Goal: Book appointment/travel/reservation

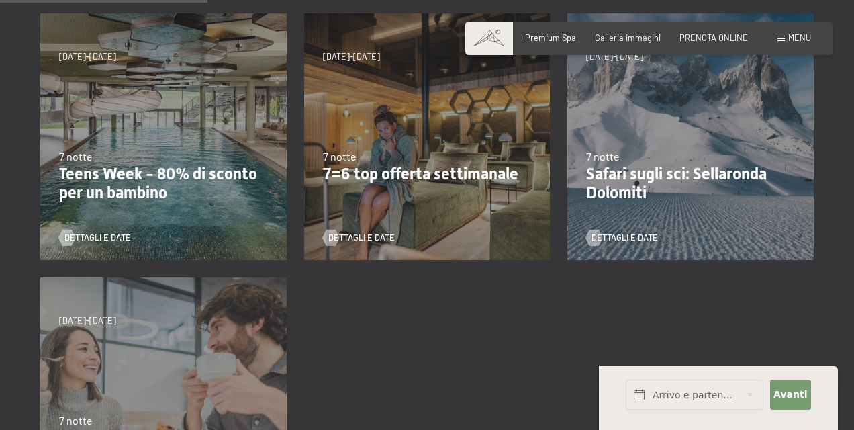
scroll to position [276, 0]
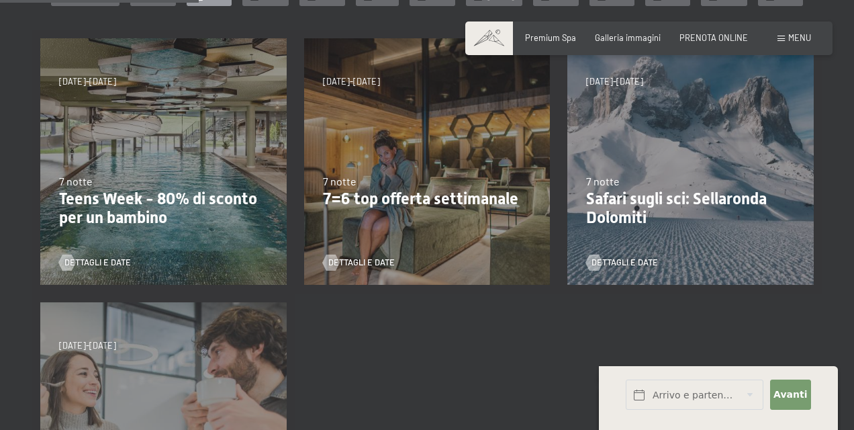
click at [89, 209] on p "Teens Week - 80% di sconto per un bambino" at bounding box center [163, 208] width 209 height 39
click at [77, 259] on link "Dettagli e Date" at bounding box center [95, 262] width 72 height 12
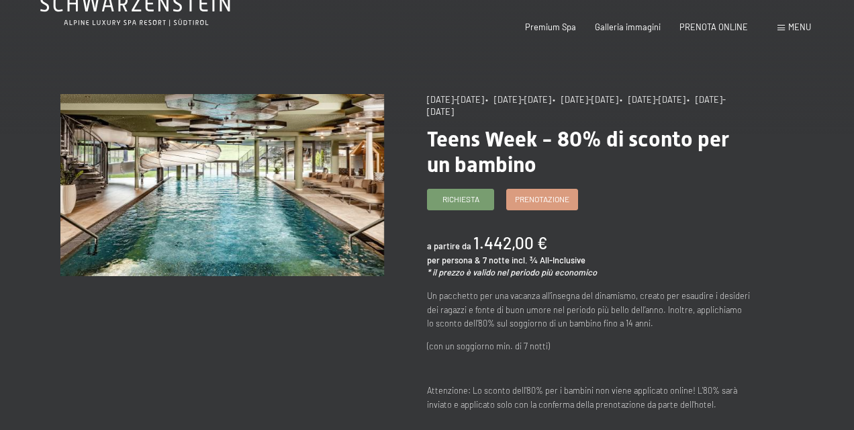
scroll to position [72, 0]
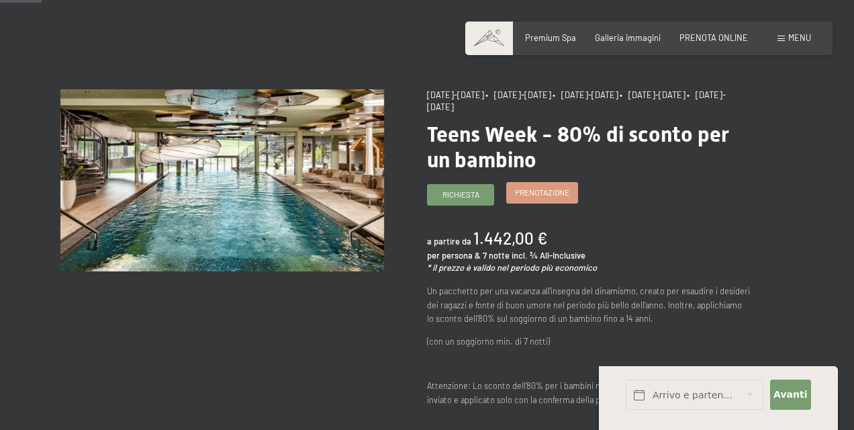
click at [532, 191] on span "Prenotazione" at bounding box center [542, 192] width 54 height 11
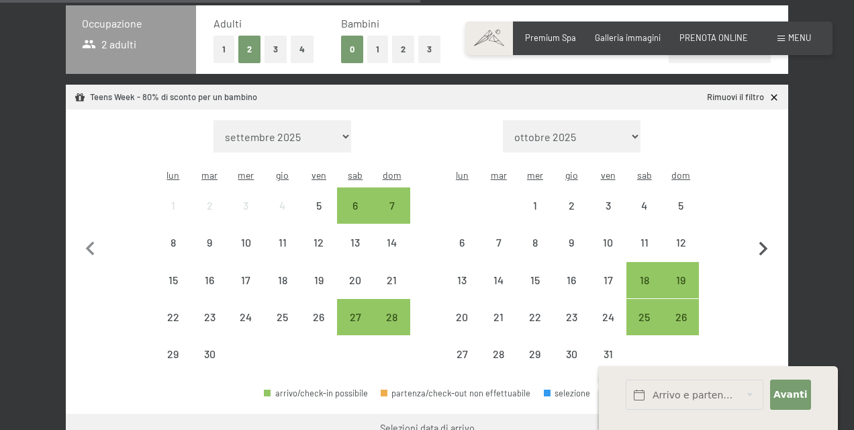
click at [757, 235] on icon "button" at bounding box center [763, 249] width 28 height 28
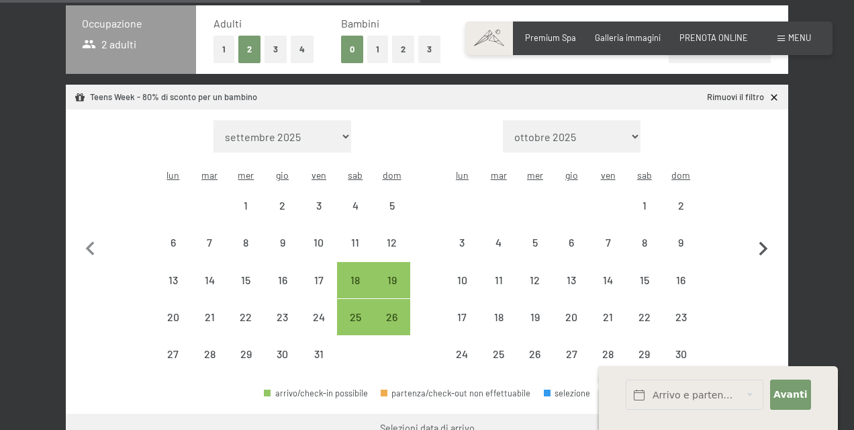
select select "[DATE]"
click at [757, 235] on icon "button" at bounding box center [763, 249] width 28 height 28
select select "[DATE]"
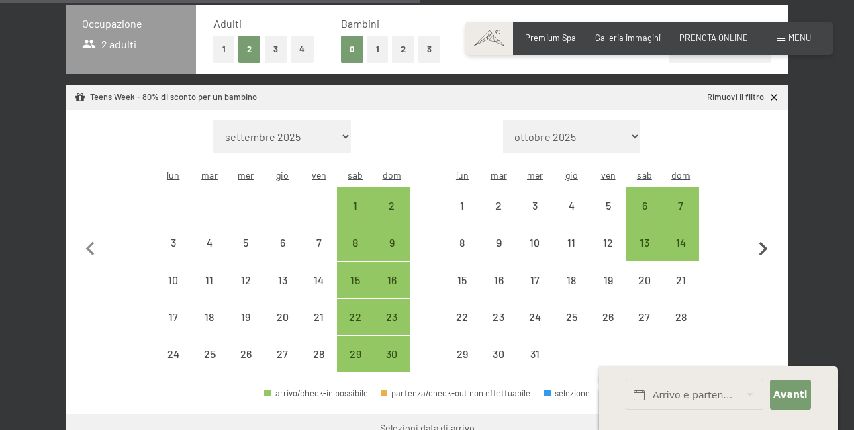
click at [757, 235] on icon "button" at bounding box center [763, 249] width 28 height 28
select select "[DATE]"
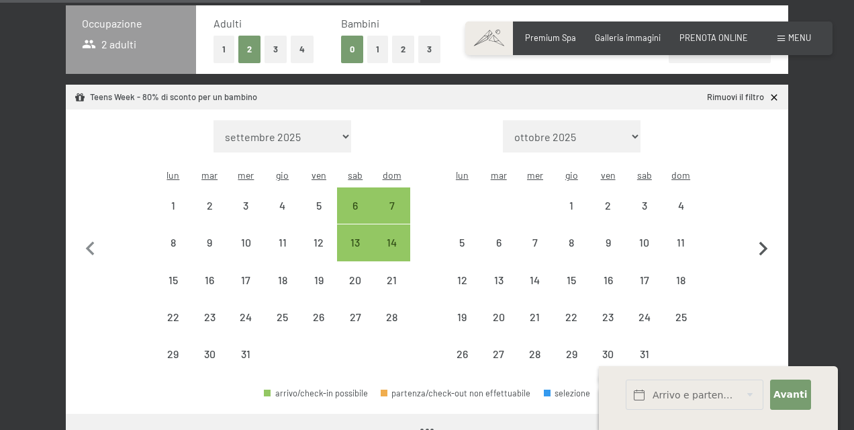
click at [757, 235] on icon "button" at bounding box center [763, 249] width 28 height 28
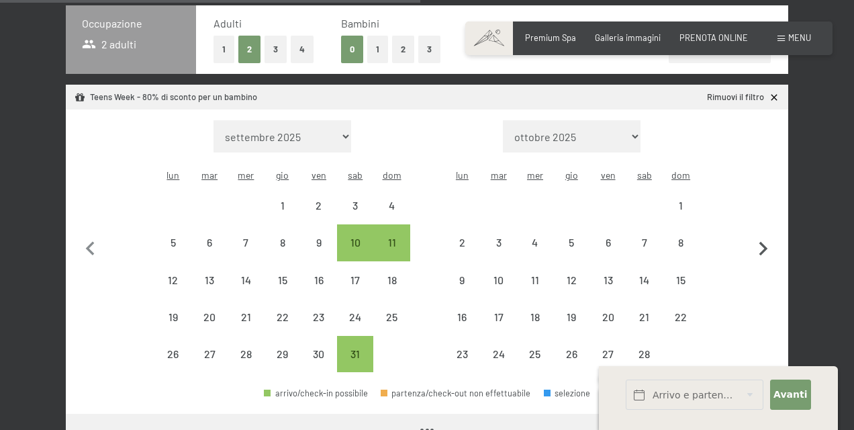
select select "[DATE]"
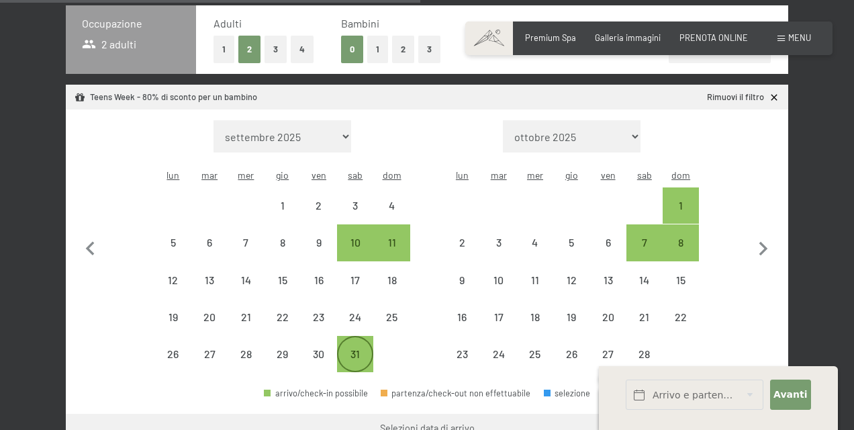
click at [354, 348] on div "31" at bounding box center [355, 365] width 34 height 34
select select "[DATE]"
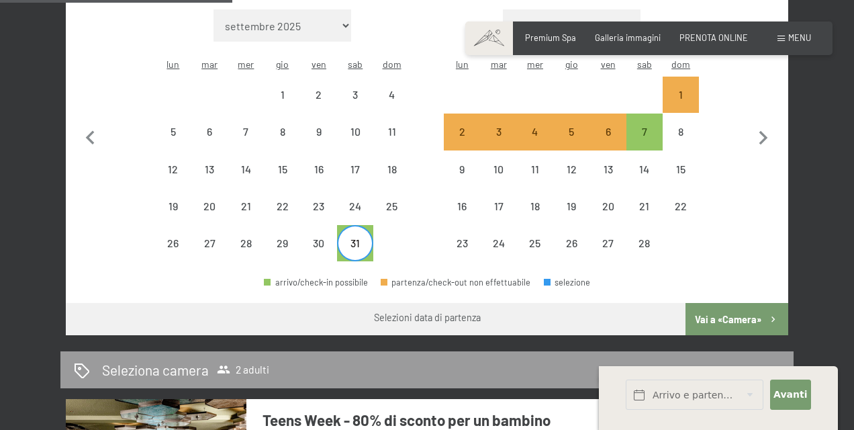
scroll to position [424, 0]
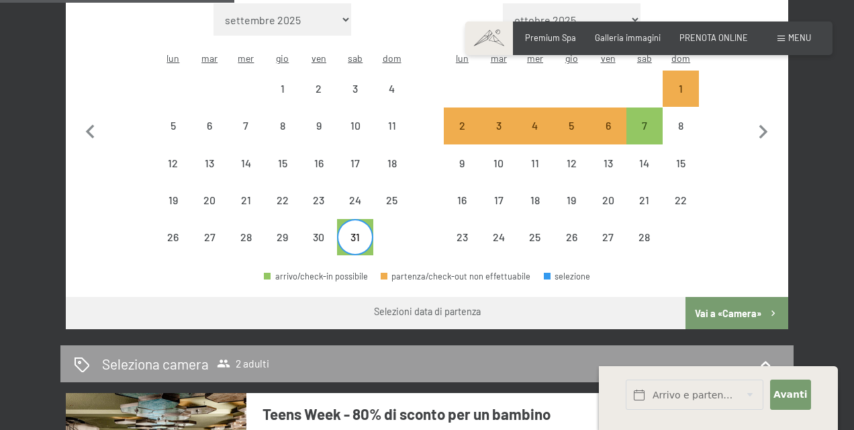
click at [726, 297] on button "Vai a «Camera»" at bounding box center [736, 313] width 103 height 32
select select "[DATE]"
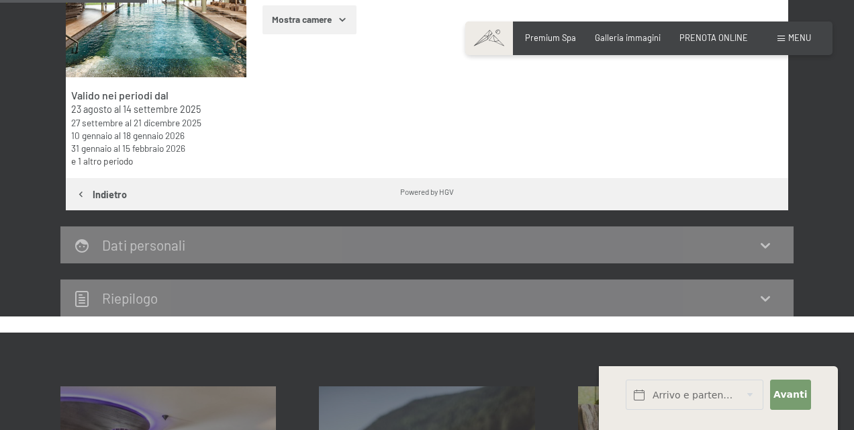
scroll to position [264, 0]
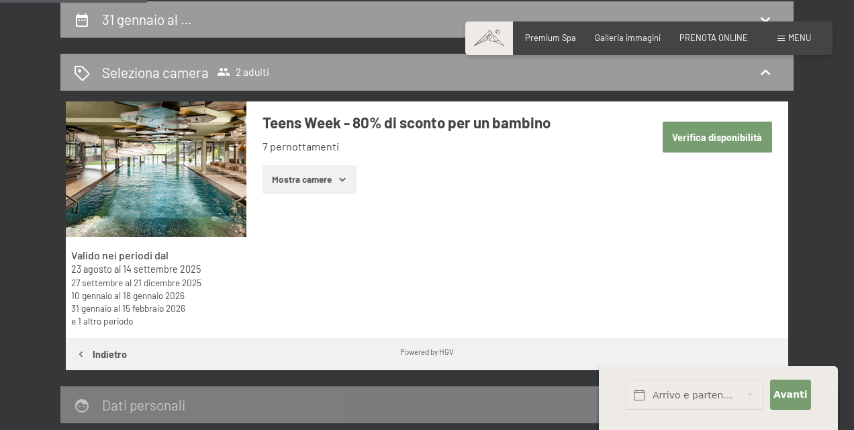
click at [339, 173] on button "Mostra camere" at bounding box center [309, 180] width 94 height 30
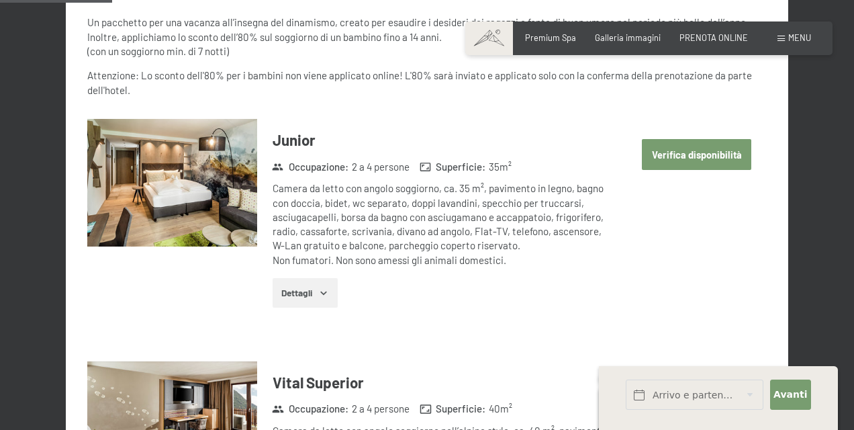
scroll to position [608, 0]
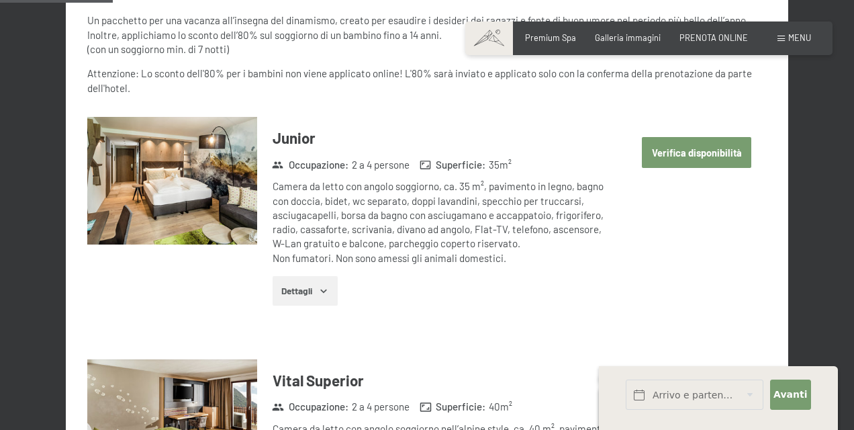
click at [687, 147] on button "Verifica disponibilità" at bounding box center [696, 152] width 109 height 31
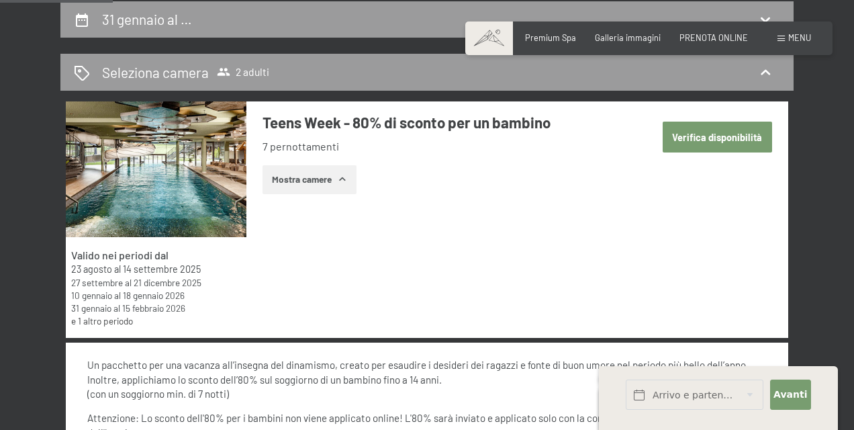
select select "[DATE]"
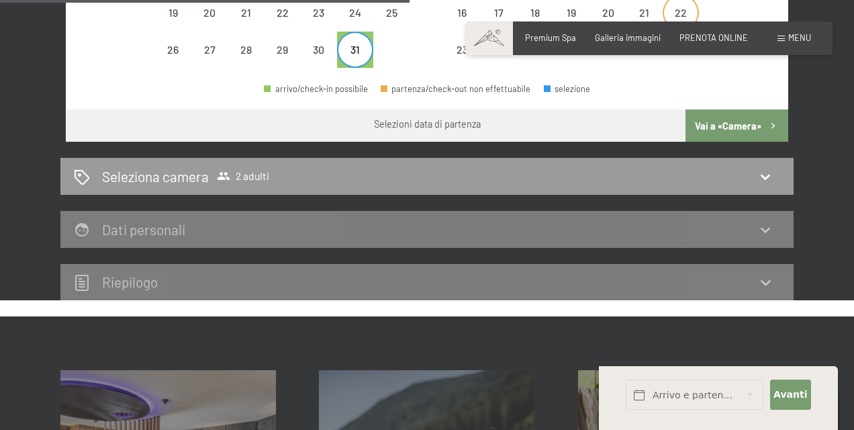
scroll to position [613, 0]
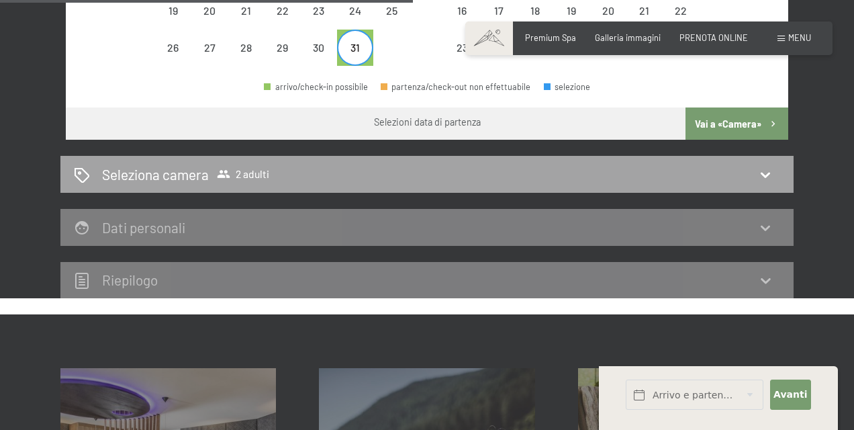
click at [764, 166] on icon at bounding box center [765, 174] width 16 height 16
select select "[DATE]"
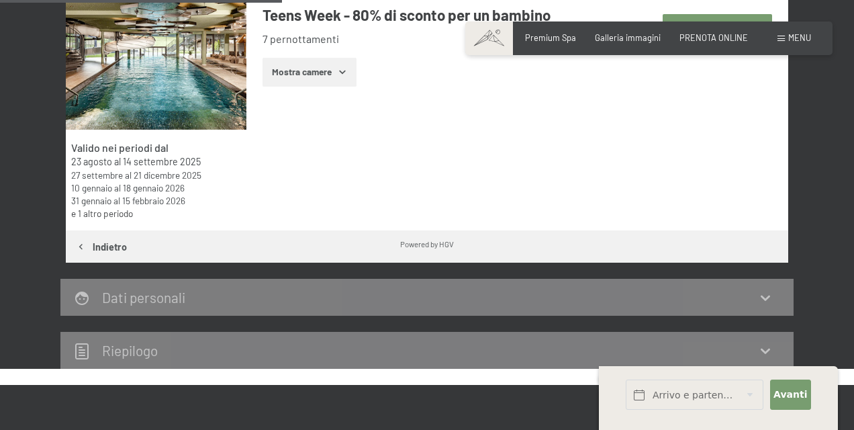
scroll to position [363, 0]
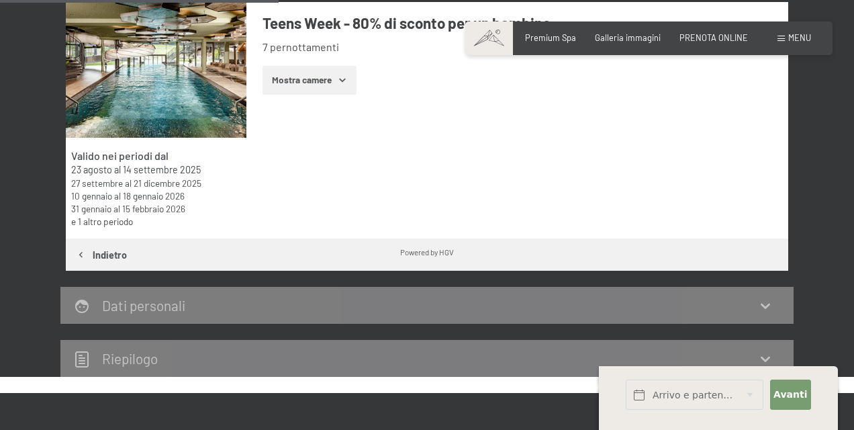
click at [97, 220] on link "e 1 altro periodo" at bounding box center [102, 220] width 62 height 11
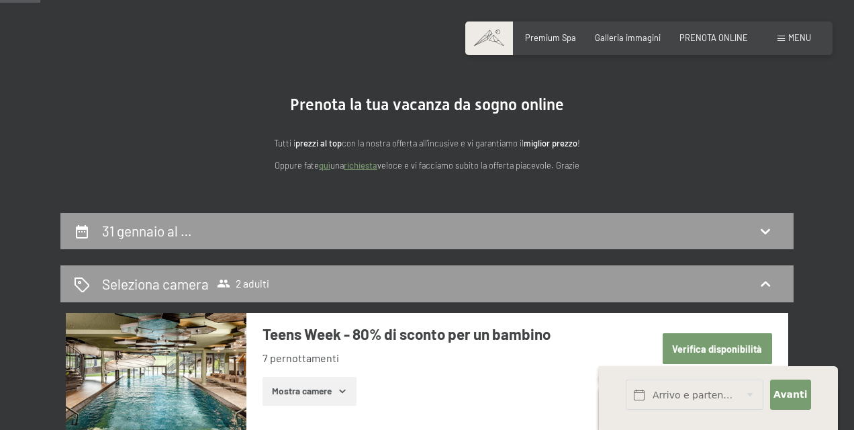
scroll to position [65, 0]
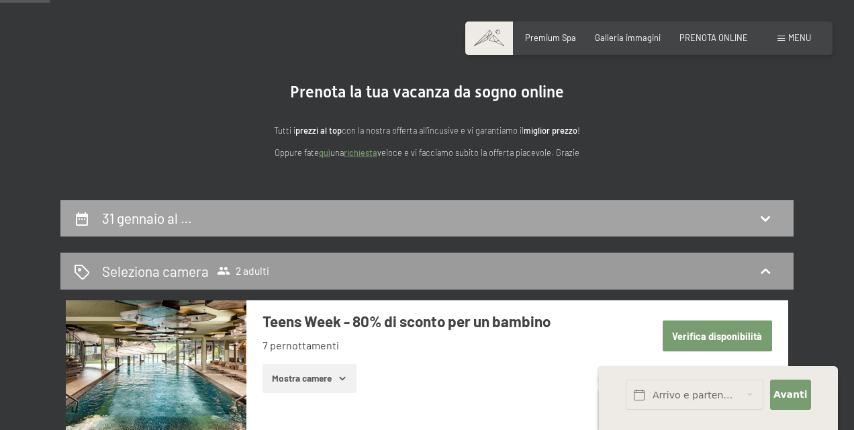
click at [764, 216] on icon at bounding box center [765, 218] width 16 height 16
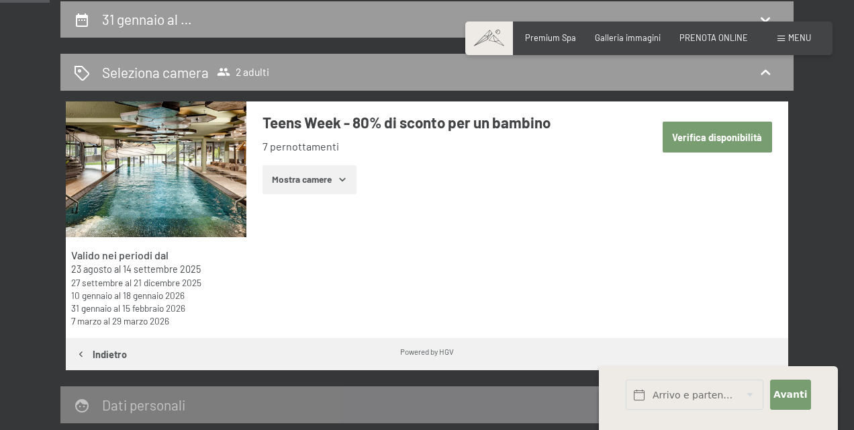
select select "[DATE]"
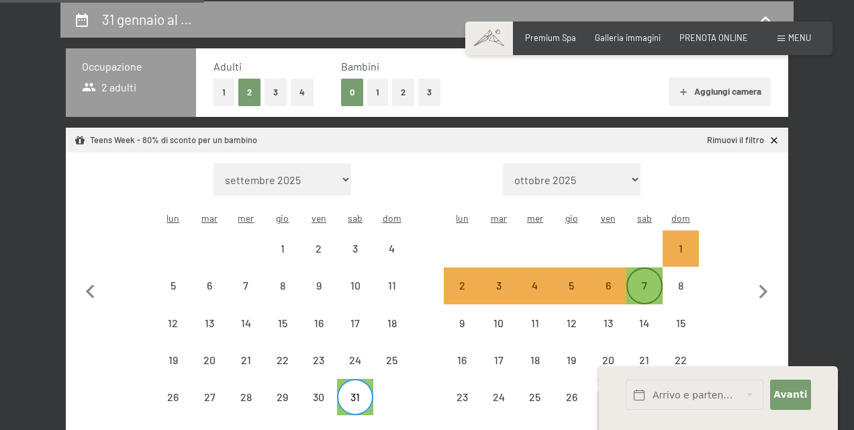
click at [641, 280] on div "7" at bounding box center [645, 297] width 34 height 34
select select "[DATE]"
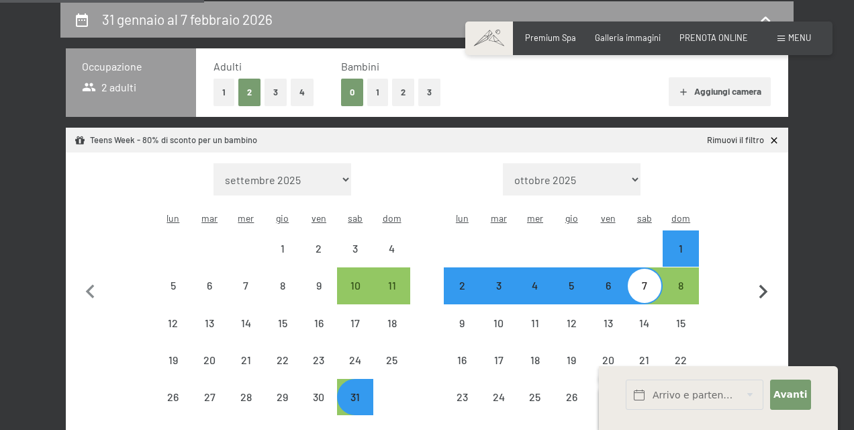
click at [773, 281] on icon "button" at bounding box center [763, 292] width 28 height 28
select select "[DATE]"
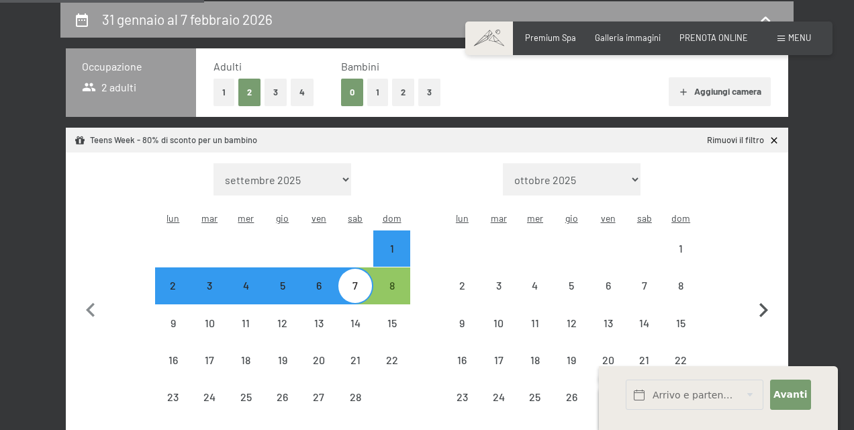
select select "[DATE]"
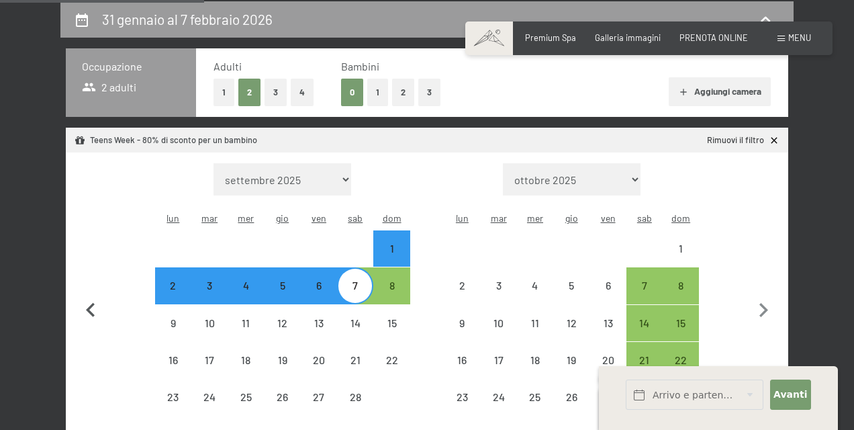
click at [86, 298] on icon "button" at bounding box center [91, 310] width 28 height 28
select select "[DATE]"
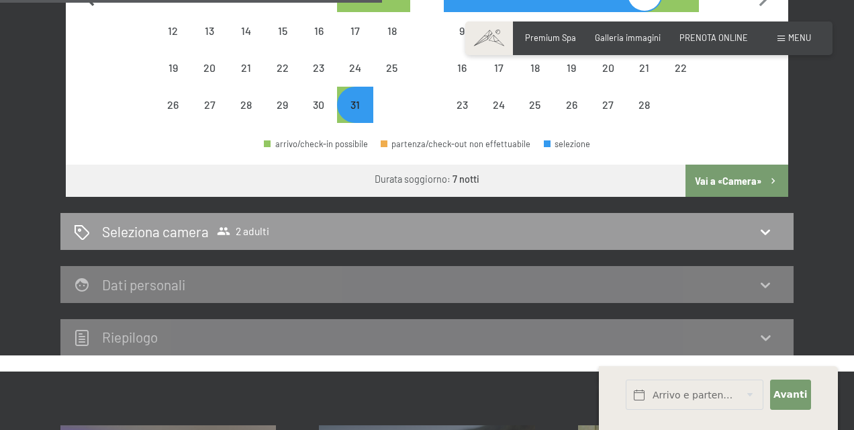
scroll to position [554, 0]
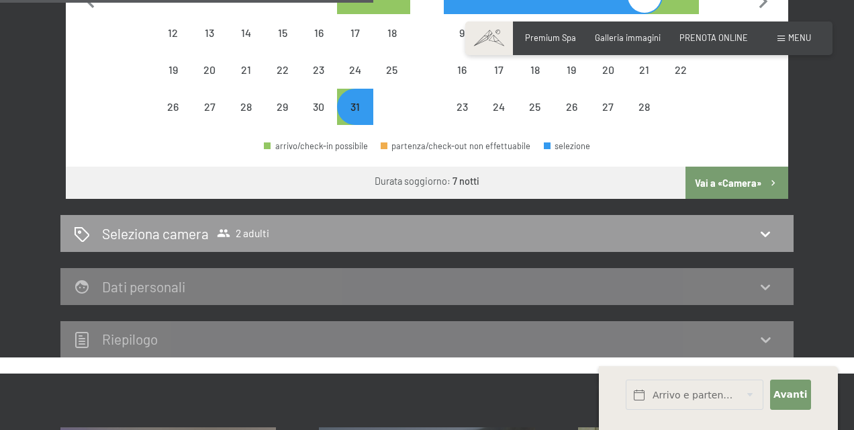
click at [738, 166] on button "Vai a «Camera»" at bounding box center [736, 182] width 103 height 32
select select "[DATE]"
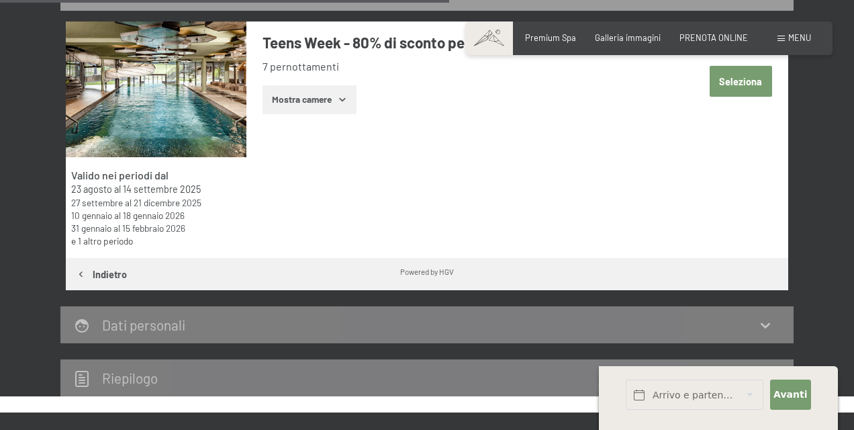
scroll to position [214, 0]
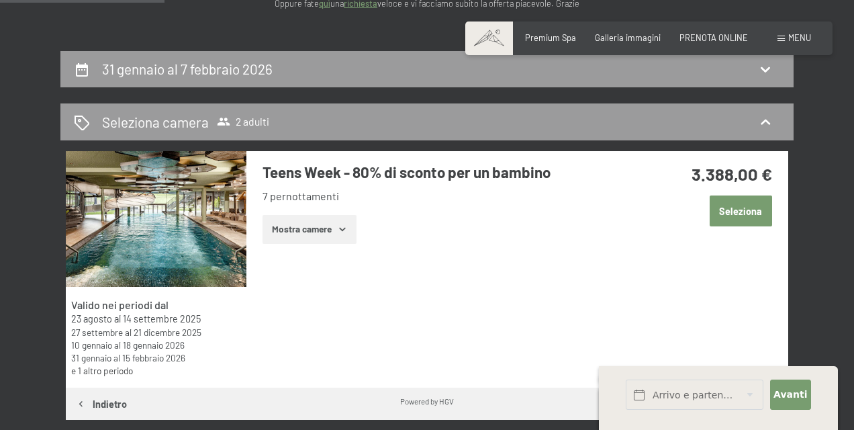
click at [746, 210] on button "Seleziona" at bounding box center [740, 210] width 62 height 31
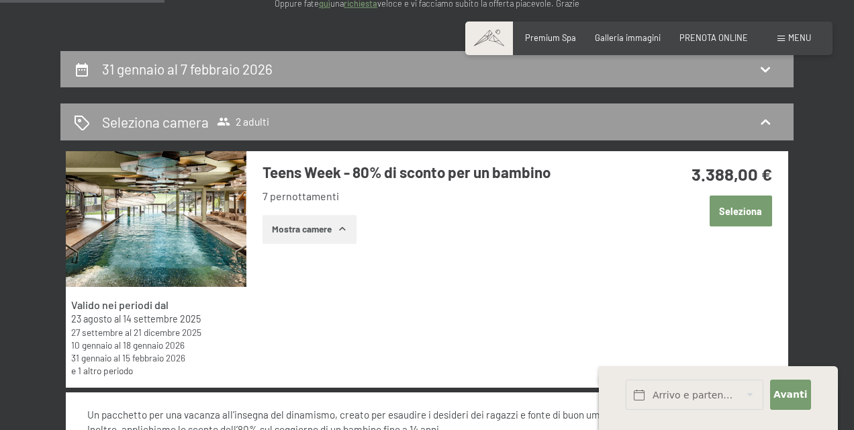
scroll to position [599, 0]
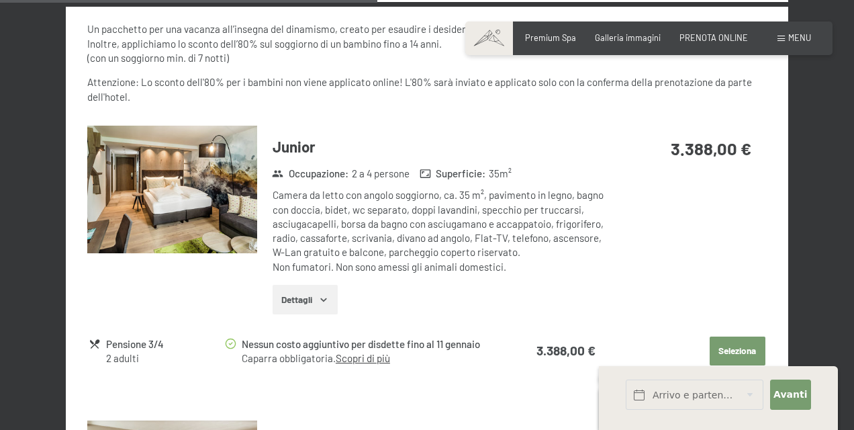
click at [321, 294] on icon "button" at bounding box center [323, 299] width 11 height 11
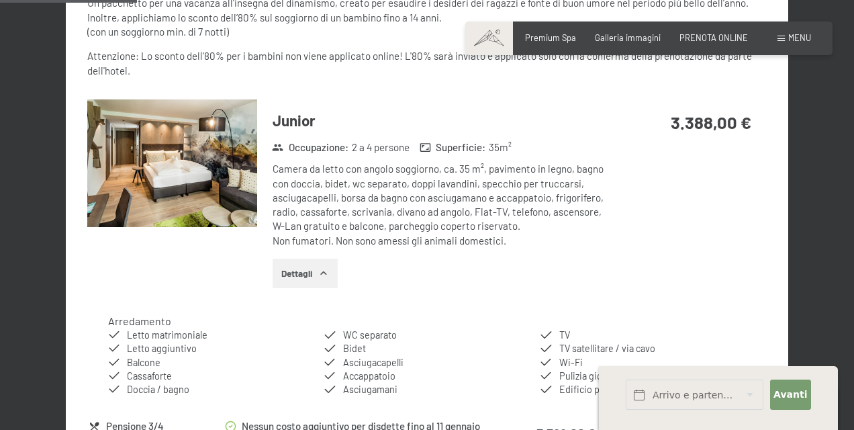
scroll to position [630, 0]
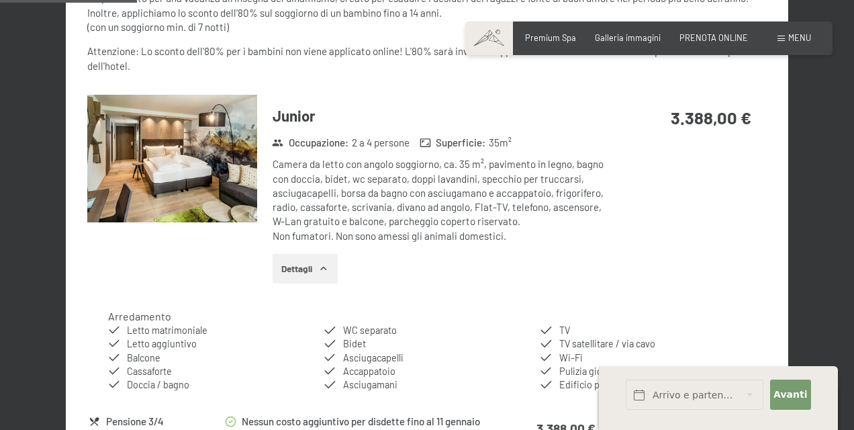
click at [400, 298] on div "Arredamento Letto matrimoniale Letto aggiuntivo Balcone Cassaforte Doccia / bag…" at bounding box center [426, 350] width 679 height 104
click at [325, 264] on icon "button" at bounding box center [323, 268] width 11 height 11
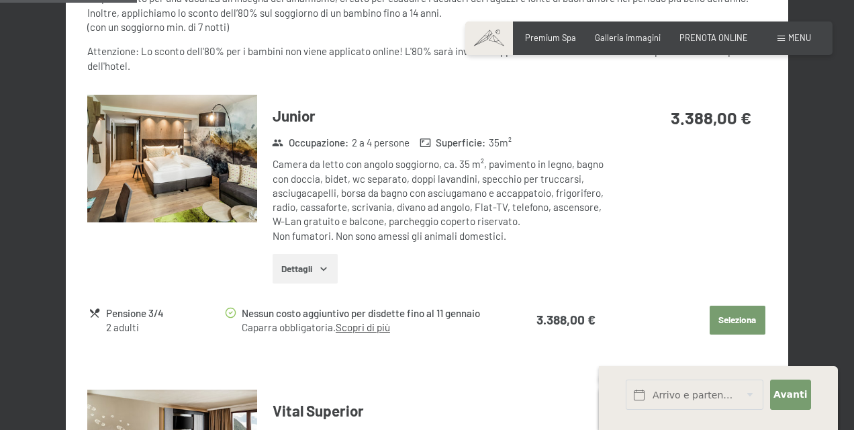
click at [325, 267] on icon "button" at bounding box center [323, 268] width 6 height 3
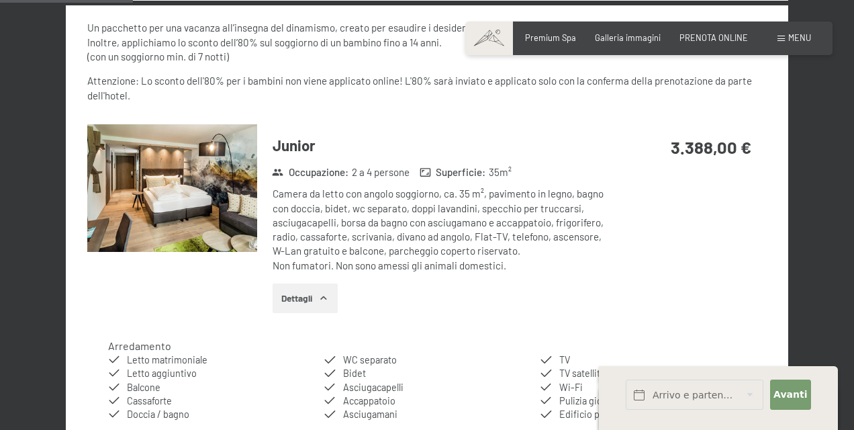
scroll to position [599, 0]
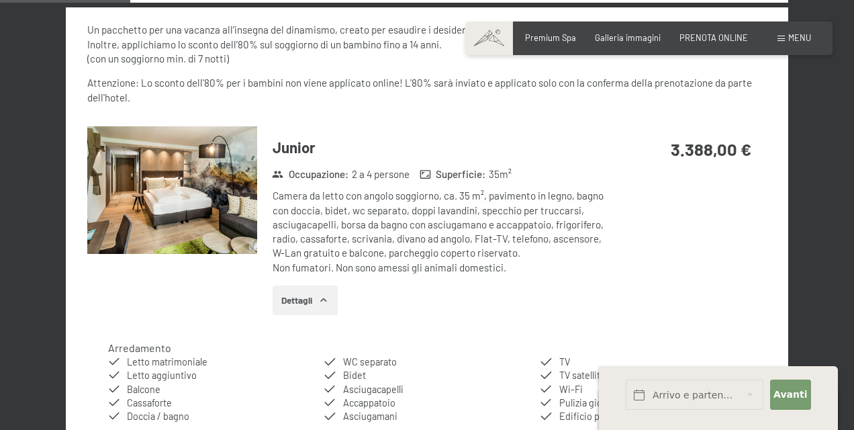
click at [171, 189] on img at bounding box center [172, 190] width 170 height 128
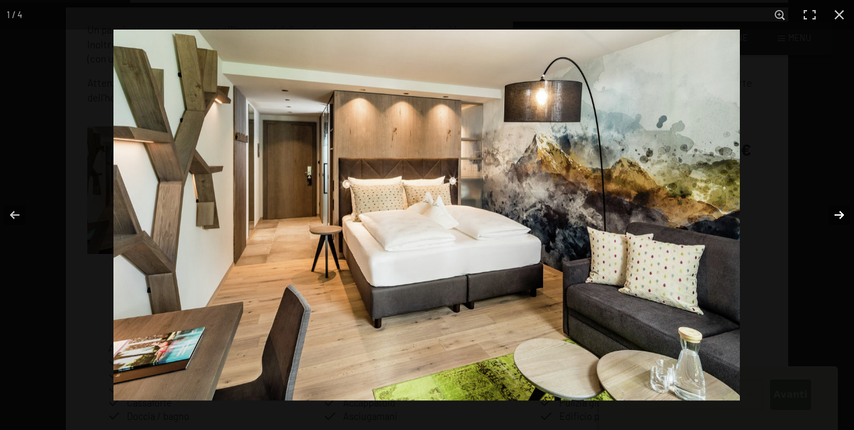
click at [837, 213] on button "button" at bounding box center [830, 214] width 47 height 67
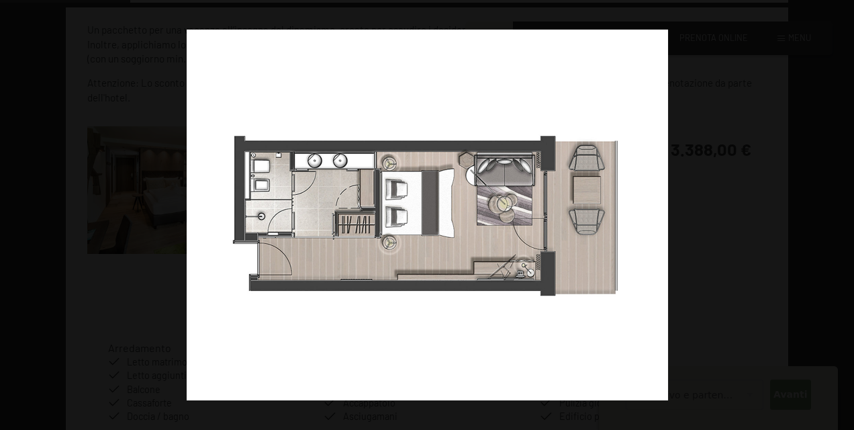
click at [837, 213] on button "button" at bounding box center [830, 214] width 47 height 67
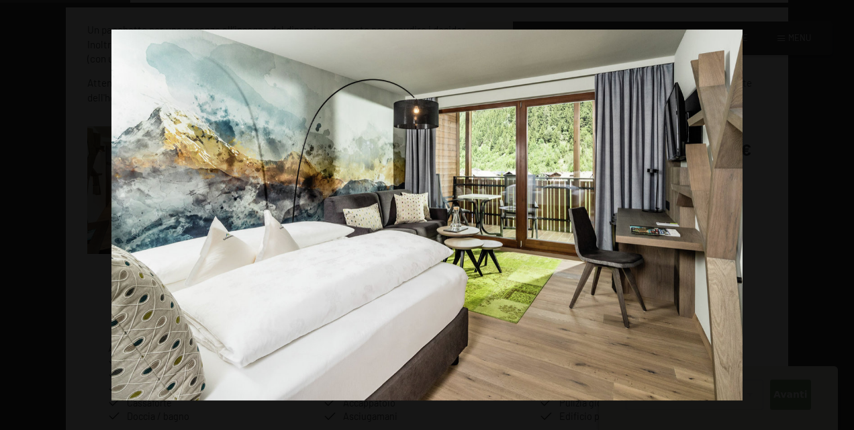
click at [837, 213] on button "button" at bounding box center [830, 214] width 47 height 67
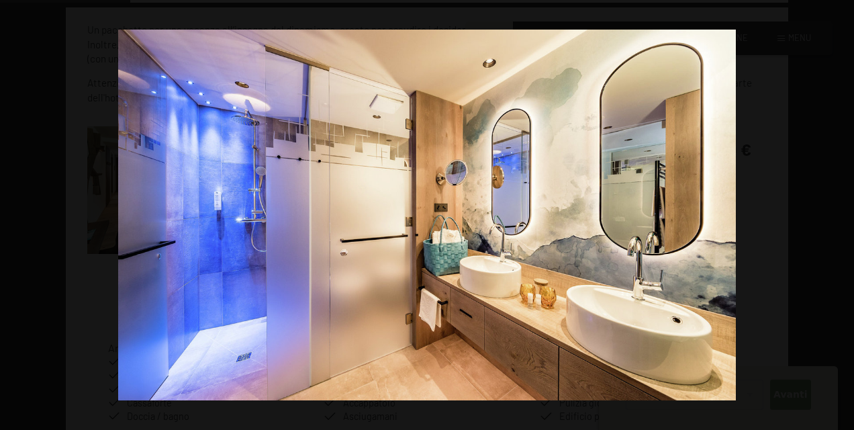
click at [837, 213] on button "button" at bounding box center [830, 214] width 47 height 67
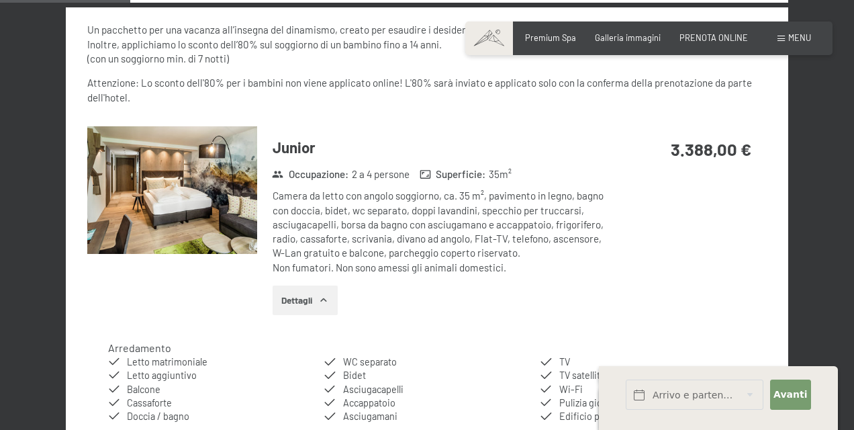
click at [0, 0] on div at bounding box center [0, 0] width 0 height 0
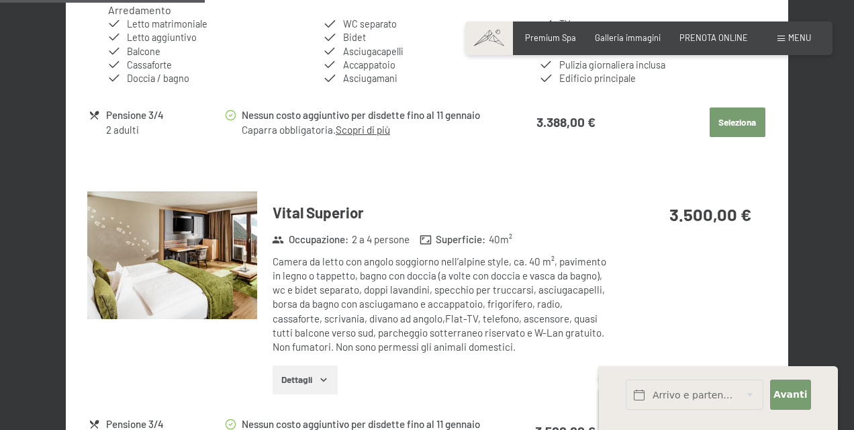
scroll to position [942, 0]
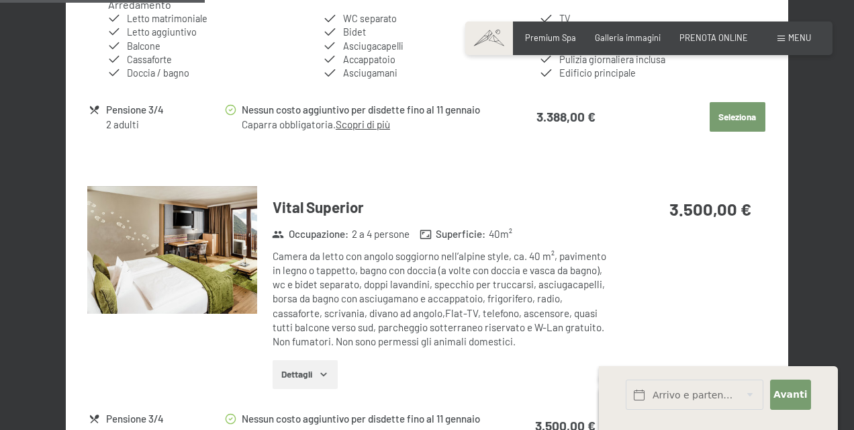
click at [154, 200] on img at bounding box center [172, 250] width 170 height 128
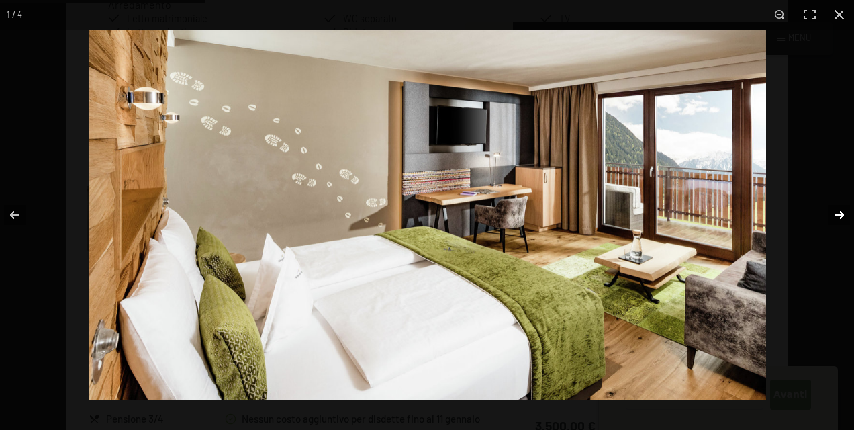
click at [837, 212] on button "button" at bounding box center [830, 214] width 47 height 67
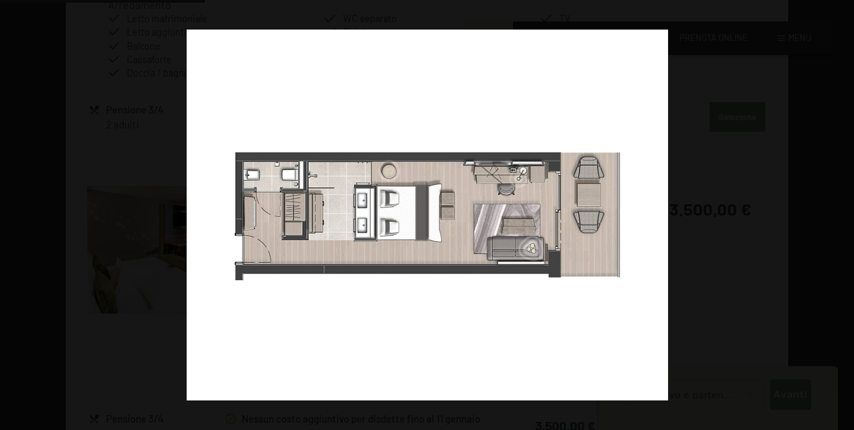
click at [837, 212] on button "button" at bounding box center [830, 214] width 47 height 67
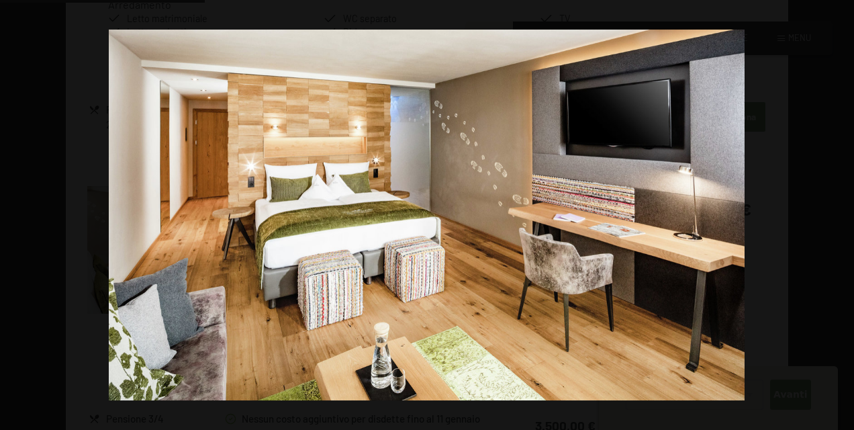
click at [837, 212] on button "button" at bounding box center [830, 214] width 47 height 67
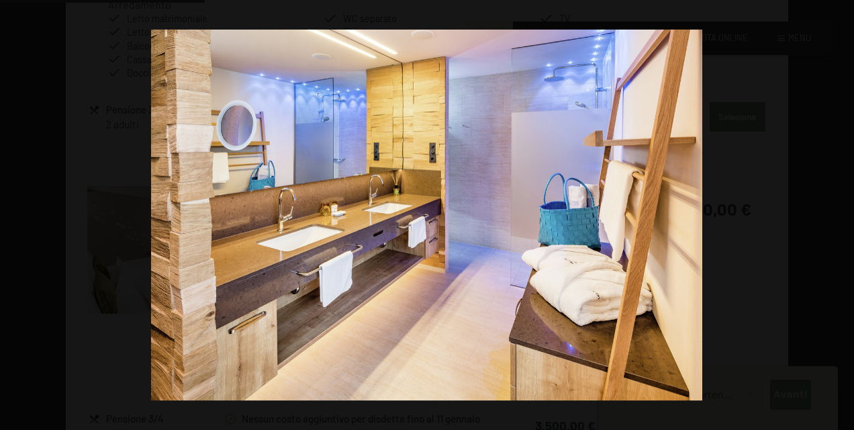
click at [837, 212] on button "button" at bounding box center [830, 214] width 47 height 67
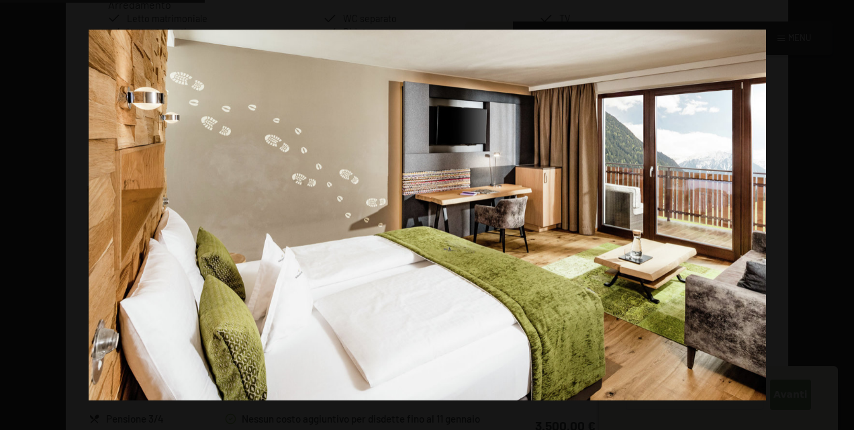
click at [837, 212] on button "button" at bounding box center [830, 214] width 47 height 67
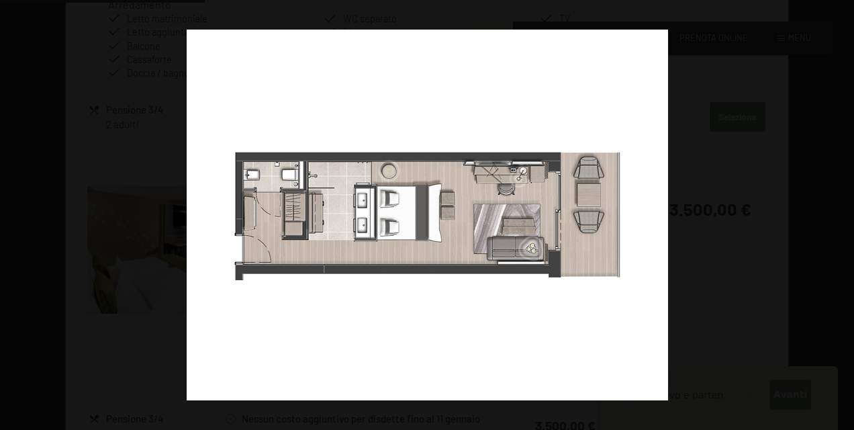
click at [837, 212] on button "button" at bounding box center [830, 214] width 47 height 67
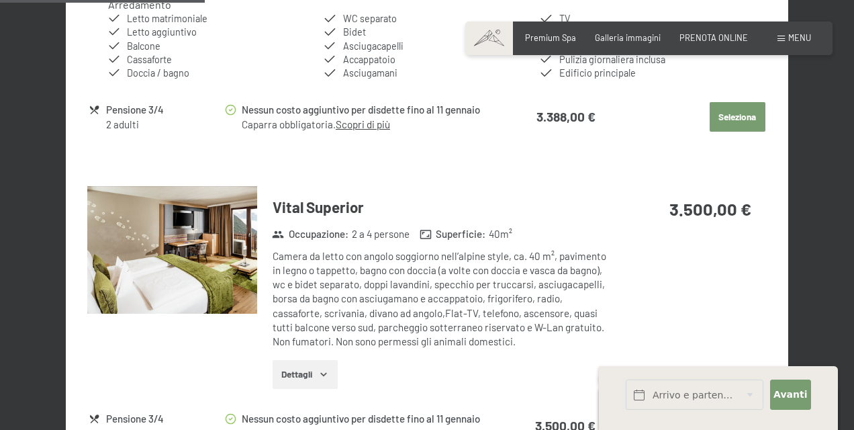
click at [0, 0] on div at bounding box center [0, 0] width 0 height 0
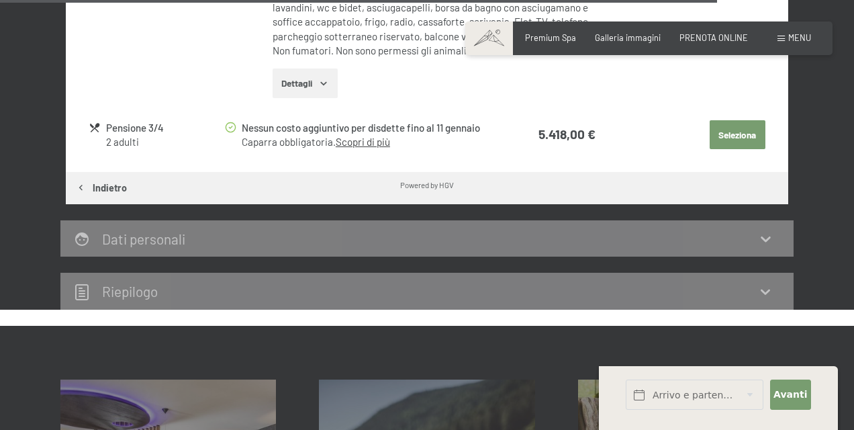
scroll to position [3308, 0]
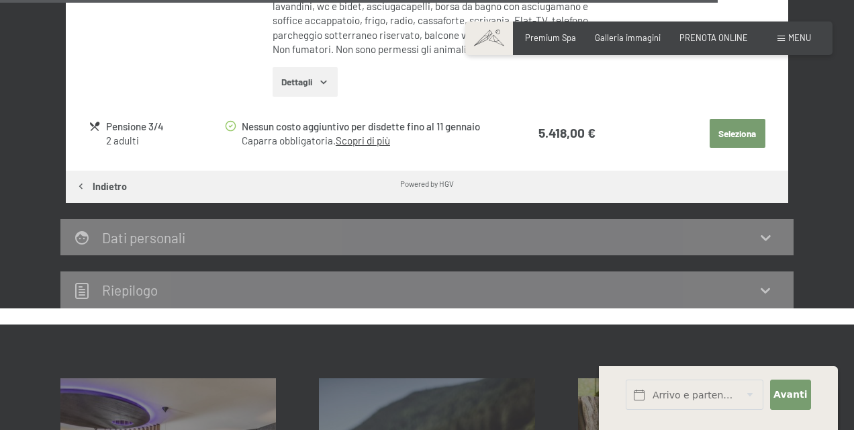
click at [766, 229] on icon at bounding box center [765, 237] width 16 height 16
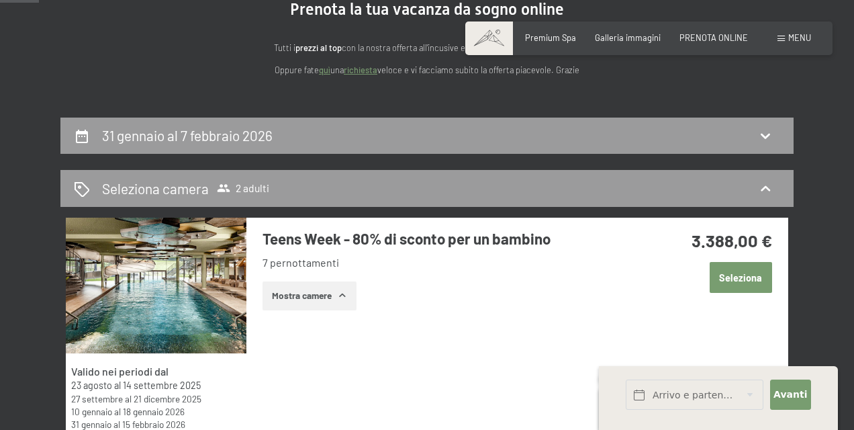
scroll to position [128, 0]
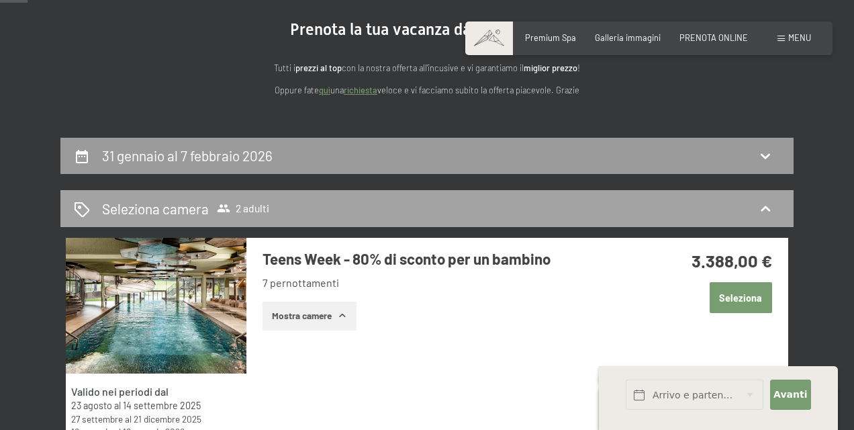
click at [764, 207] on icon at bounding box center [764, 207] width 9 height 5
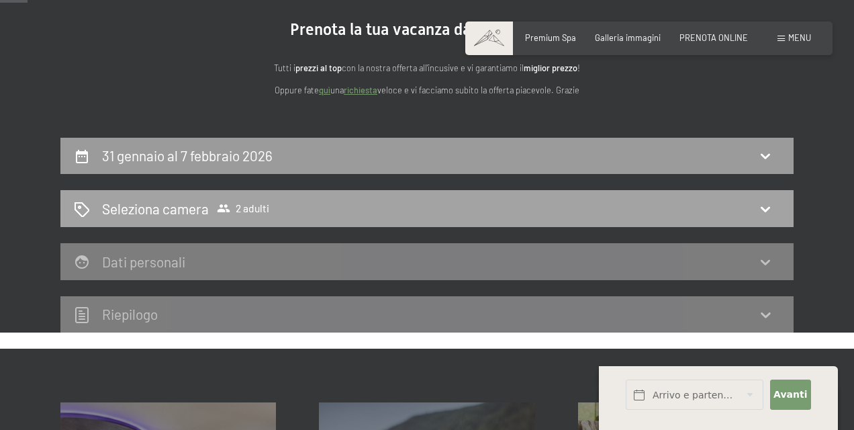
click at [764, 207] on icon at bounding box center [765, 209] width 16 height 16
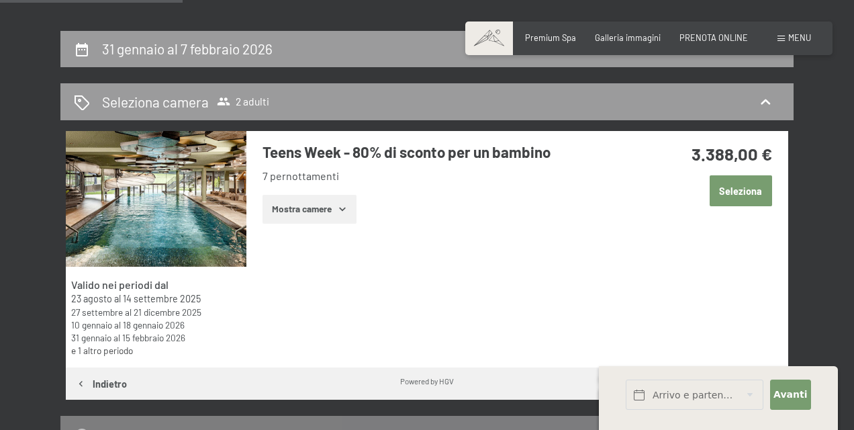
scroll to position [238, 0]
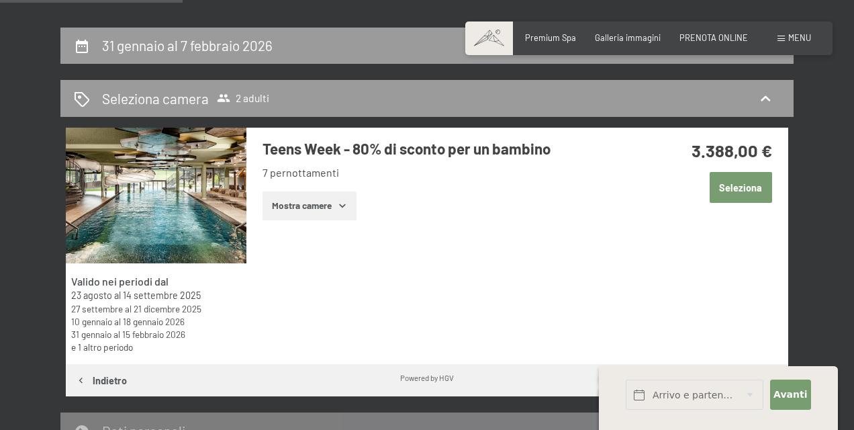
click at [322, 195] on button "Mostra camere" at bounding box center [309, 206] width 94 height 30
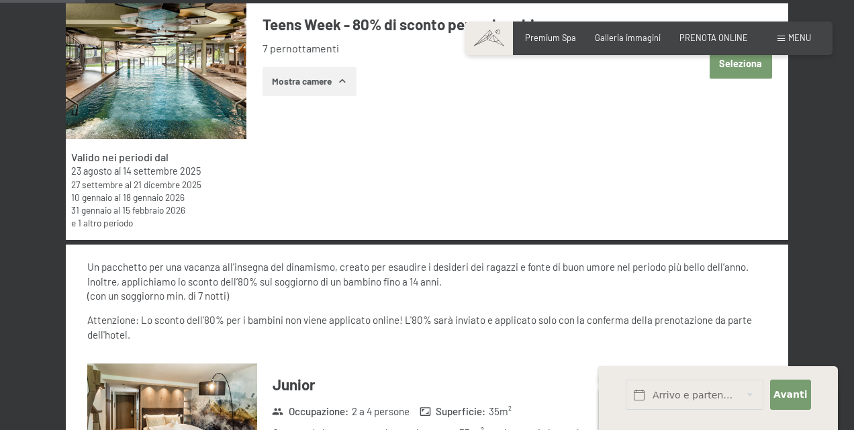
scroll to position [326, 0]
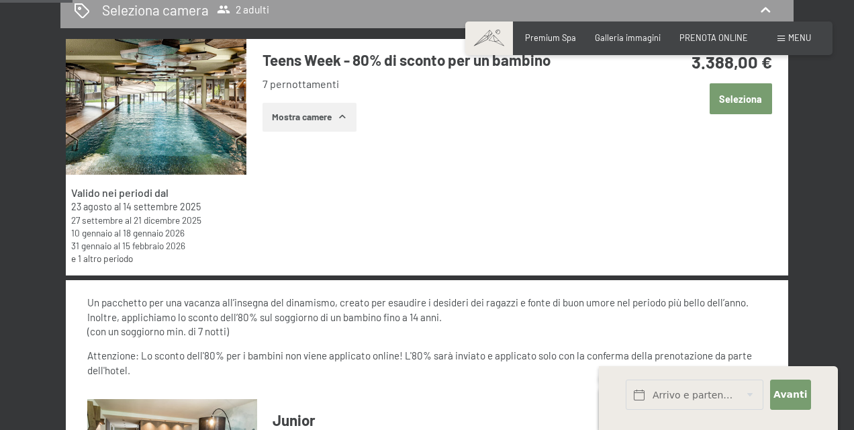
click at [742, 97] on button "Seleziona" at bounding box center [740, 98] width 62 height 31
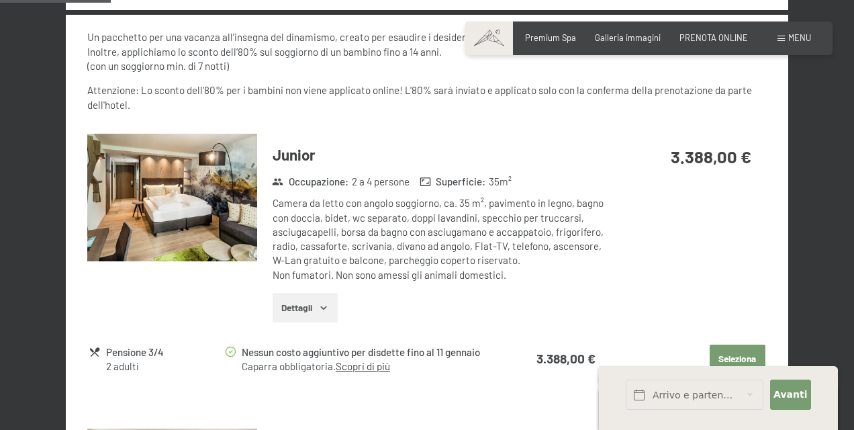
scroll to position [599, 0]
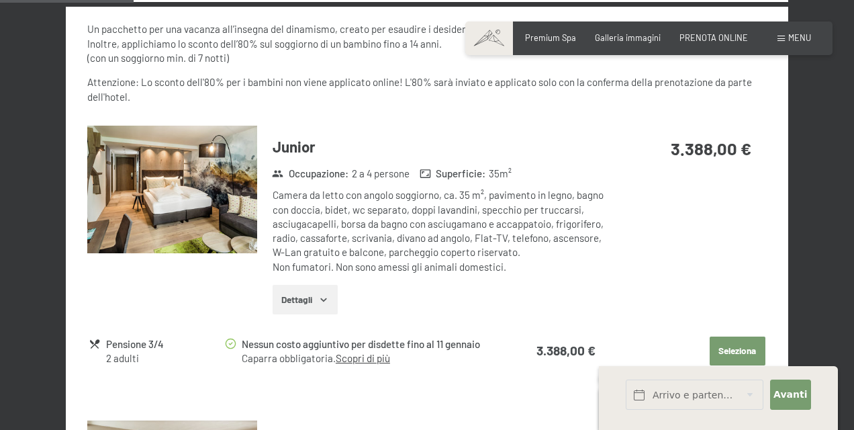
click at [316, 291] on button "Dettagli" at bounding box center [305, 300] width 65 height 30
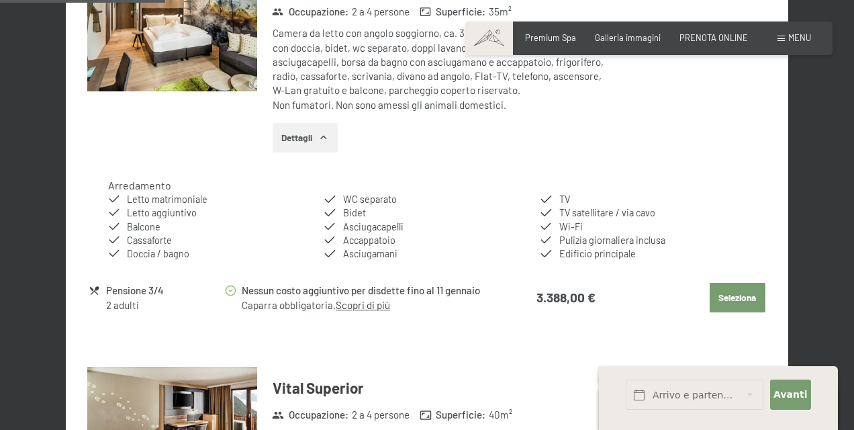
scroll to position [761, 0]
click at [732, 283] on button "Seleziona" at bounding box center [737, 298] width 56 height 30
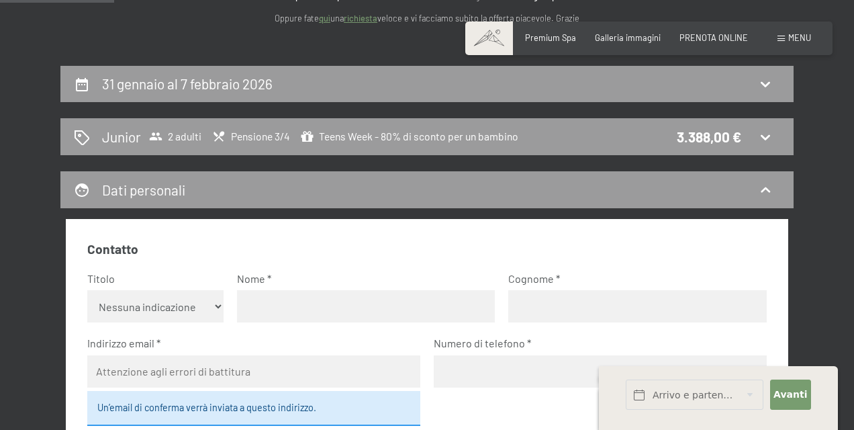
scroll to position [191, 0]
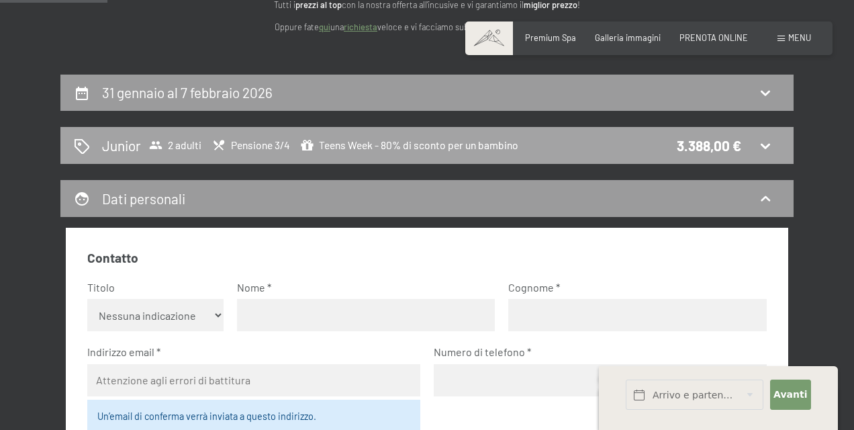
click at [175, 140] on span "2 adulti" at bounding box center [175, 144] width 52 height 13
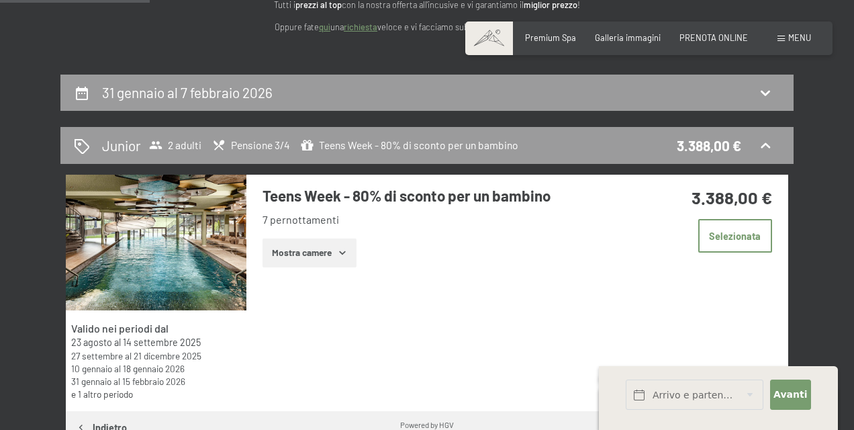
scroll to position [264, 0]
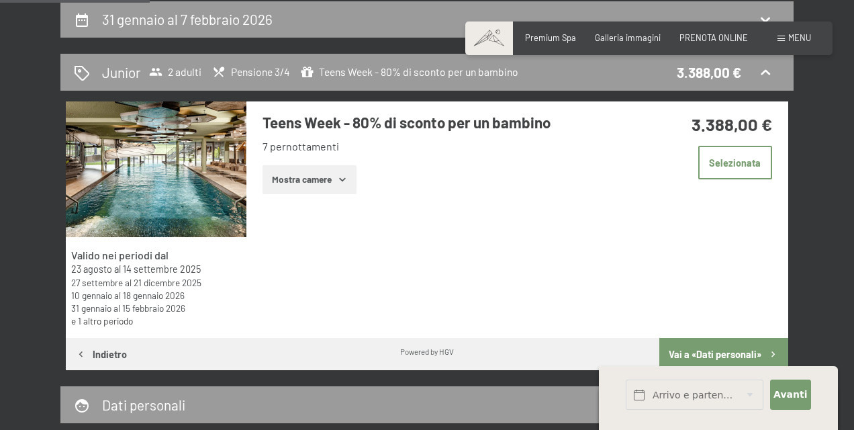
click at [833, 3] on div "31 gennaio al 7 febbraio 2026 Junior 2 adulti Pensione 3/4 Teens Week - 80% di …" at bounding box center [426, 238] width 813 height 475
